Goal: Task Accomplishment & Management: Use online tool/utility

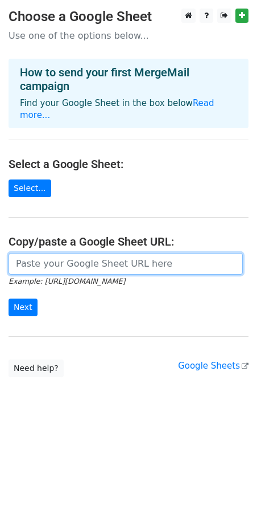
click at [77, 253] on input "url" at bounding box center [126, 264] width 235 height 22
paste input "[URL][DOMAIN_NAME]"
type input "[URL][DOMAIN_NAME]"
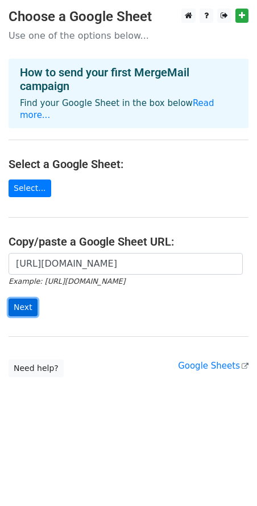
scroll to position [0, 0]
click at [22, 298] on input "Next" at bounding box center [23, 307] width 29 height 18
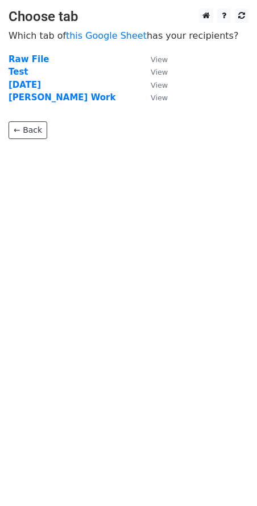
click at [25, 71] on td "Test" at bounding box center [74, 71] width 131 height 13
click at [16, 71] on strong "Test" at bounding box center [19, 72] width 20 height 10
click at [18, 71] on strong "Test" at bounding box center [19, 72] width 20 height 10
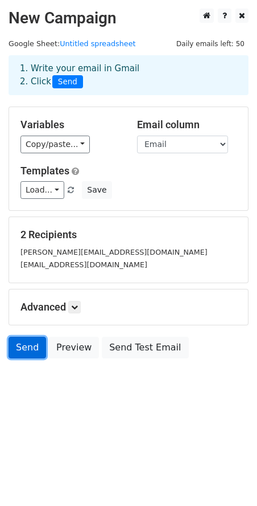
click at [31, 344] on link "Send" at bounding box center [28, 347] width 38 height 22
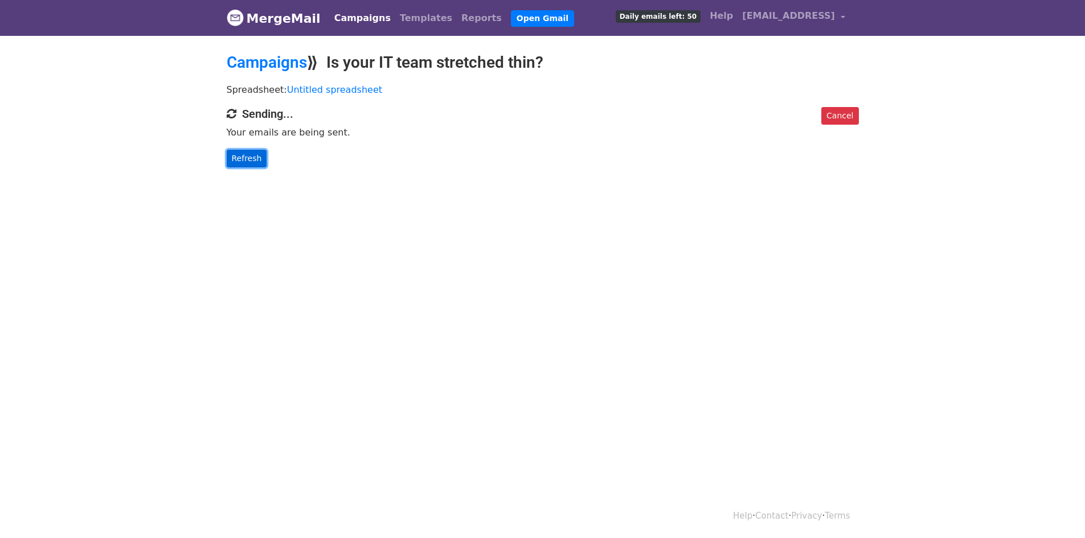
click at [252, 160] on link "Refresh" at bounding box center [247, 159] width 40 height 18
click at [512, 186] on body "MergeMail Campaigns Templates Reports Open Gmail Daily emails left: 50 Help tro…" at bounding box center [542, 106] width 1085 height 213
click at [552, 375] on html "MergeMail Campaigns Templates Reports Open Gmail Daily emails left: 50 Help tro…" at bounding box center [542, 269] width 1085 height 538
click at [248, 160] on link "Refresh" at bounding box center [247, 159] width 40 height 18
click at [241, 158] on link "Refresh" at bounding box center [247, 159] width 40 height 18
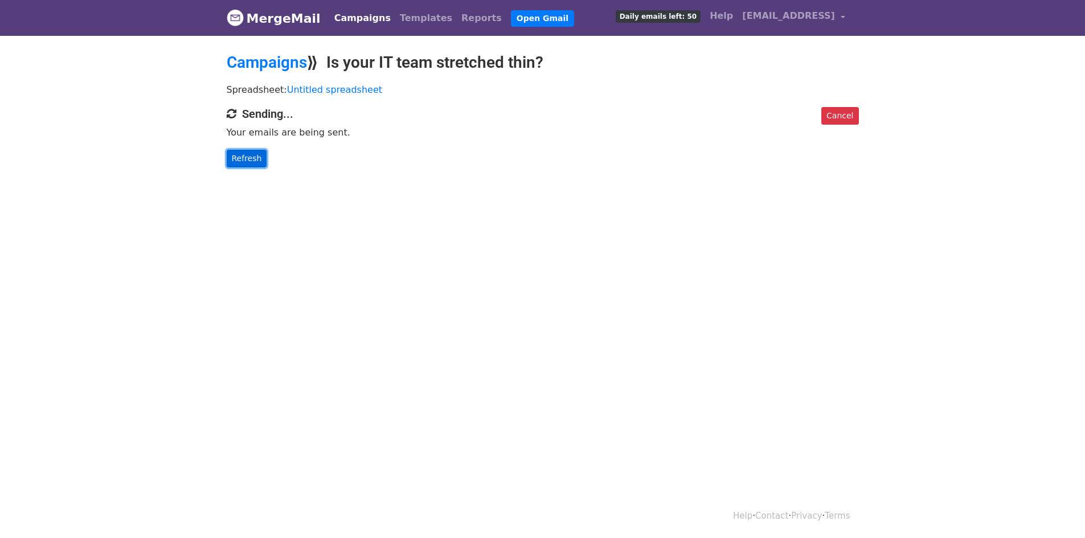
click at [240, 156] on link "Refresh" at bounding box center [247, 159] width 40 height 18
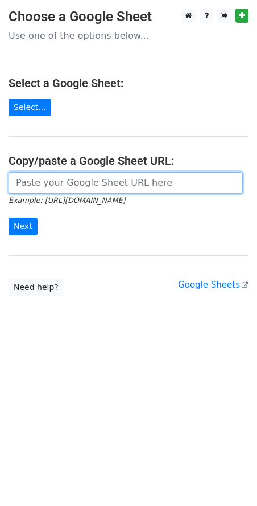
click at [92, 183] on input "url" at bounding box center [126, 183] width 235 height 22
paste input "[URL][DOMAIN_NAME]"
type input "[URL][DOMAIN_NAME]"
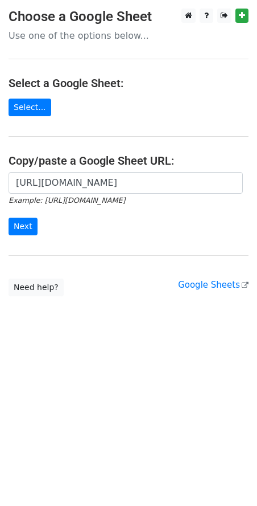
scroll to position [0, 0]
click at [143, 414] on html "Choose a Google Sheet Use one of the options below... Select a Google Sheet: Se…" at bounding box center [128, 253] width 257 height 506
click at [25, 225] on input "Next" at bounding box center [23, 226] width 29 height 18
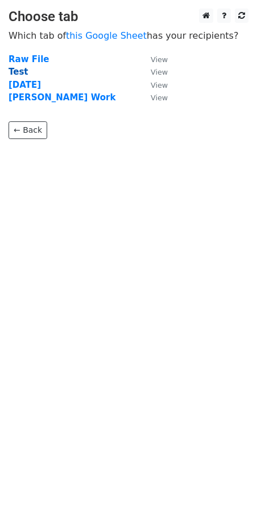
click at [20, 70] on strong "Test" at bounding box center [19, 72] width 20 height 10
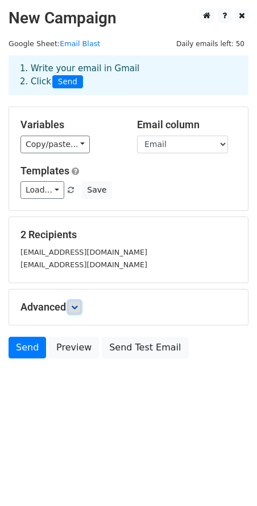
click at [77, 308] on icon at bounding box center [74, 306] width 7 height 7
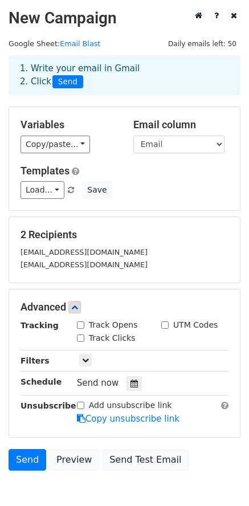
click at [84, 321] on input "Track Opens" at bounding box center [80, 324] width 7 height 7
checkbox input "true"
drag, startPoint x: 83, startPoint y: 338, endPoint x: 111, endPoint y: 330, distance: 28.9
click at [84, 338] on input "Track Clicks" at bounding box center [80, 337] width 7 height 7
checkbox input "true"
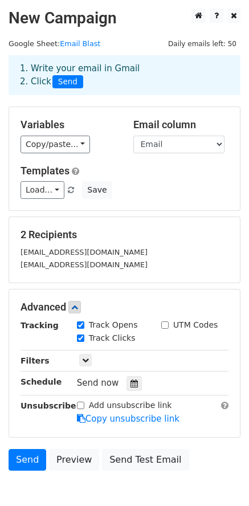
click at [167, 323] on input "UTM Codes" at bounding box center [164, 324] width 7 height 7
checkbox input "true"
click at [25, 459] on link "Send" at bounding box center [28, 460] width 38 height 22
click at [22, 459] on link "Send" at bounding box center [28, 460] width 38 height 22
click at [22, 465] on link "Send" at bounding box center [28, 460] width 38 height 22
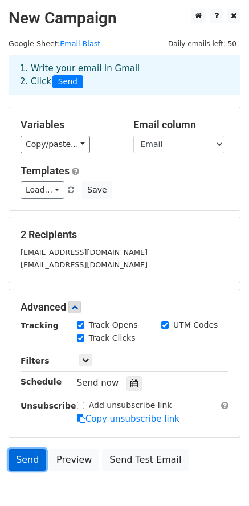
click at [30, 461] on link "Send" at bounding box center [28, 460] width 38 height 22
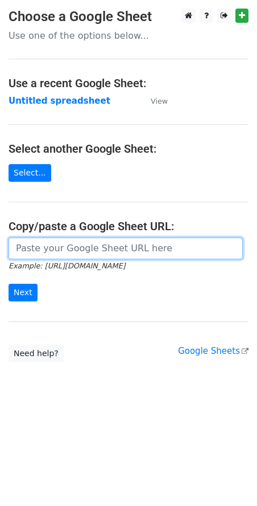
click at [50, 257] on input "url" at bounding box center [126, 248] width 235 height 22
paste input "https://docs.google.com/spreadsheets/d/1_xgTMlzA0MOPjWwh87mCoru4-rivtmju7CDtXOL…"
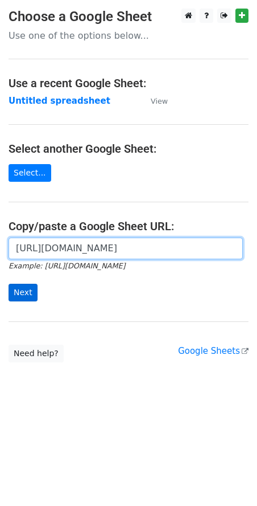
type input "https://docs.google.com/spreadsheets/d/1_xgTMlzA0MOPjWwh87mCoru4-rivtmju7CDtXOL…"
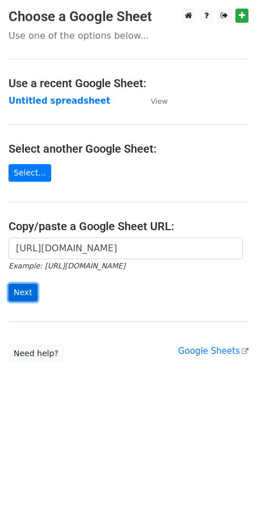
scroll to position [0, 0]
click at [24, 290] on input "Next" at bounding box center [23, 293] width 29 height 18
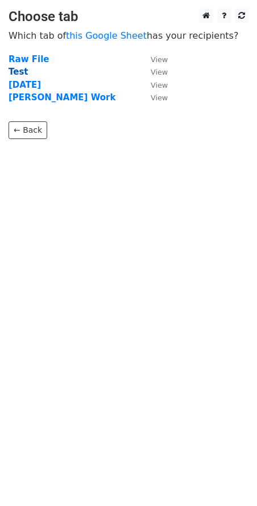
click at [20, 75] on strong "Test" at bounding box center [19, 72] width 20 height 10
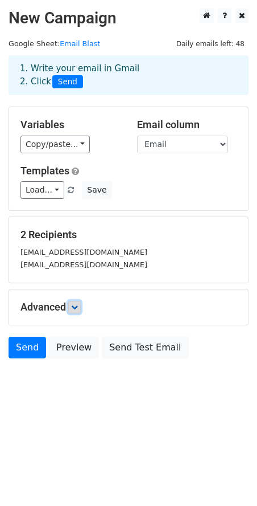
click at [77, 307] on icon at bounding box center [74, 306] width 7 height 7
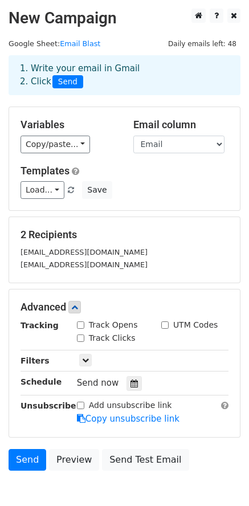
click at [87, 337] on div "Track Clicks" at bounding box center [106, 338] width 59 height 12
click at [82, 319] on div "Track Opens" at bounding box center [107, 325] width 61 height 12
click at [79, 328] on div "Track Opens" at bounding box center [107, 325] width 61 height 12
click at [80, 323] on input "Track Opens" at bounding box center [80, 324] width 7 height 7
checkbox input "true"
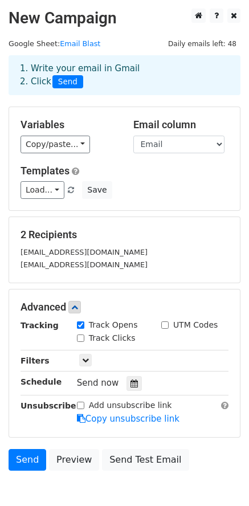
click at [81, 336] on input "Track Clicks" at bounding box center [80, 337] width 7 height 7
checkbox input "true"
click at [159, 324] on div "UTM Codes" at bounding box center [195, 326] width 84 height 14
click at [163, 323] on input "UTM Codes" at bounding box center [164, 324] width 7 height 7
checkbox input "true"
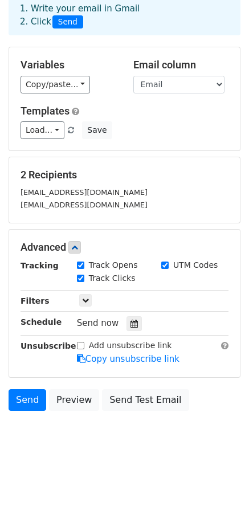
scroll to position [60, 0]
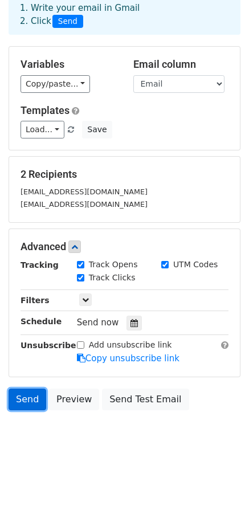
click at [28, 404] on link "Send" at bounding box center [28, 399] width 38 height 22
